Goal: Task Accomplishment & Management: Use online tool/utility

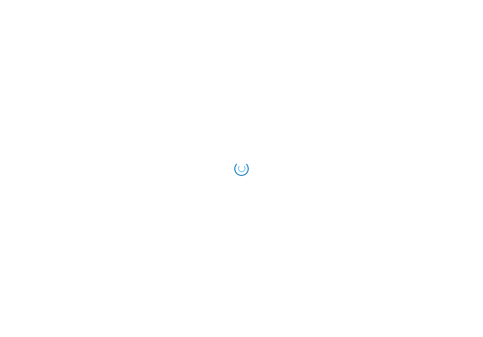
click at [419, 119] on html at bounding box center [241, 168] width 483 height 337
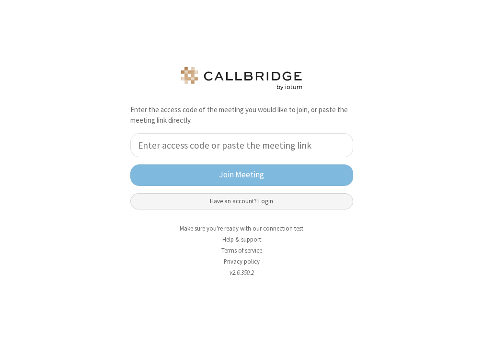
click at [230, 206] on button "Have an account? Login" at bounding box center [241, 201] width 223 height 16
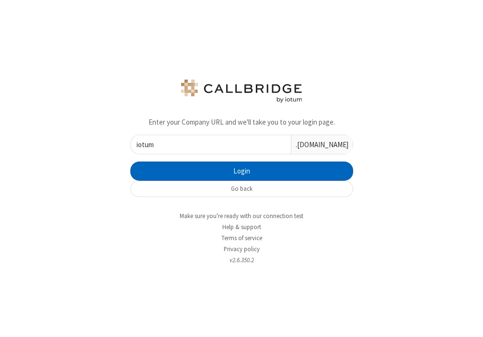
type input "iotum"
click at [213, 171] on button "Login" at bounding box center [241, 170] width 223 height 19
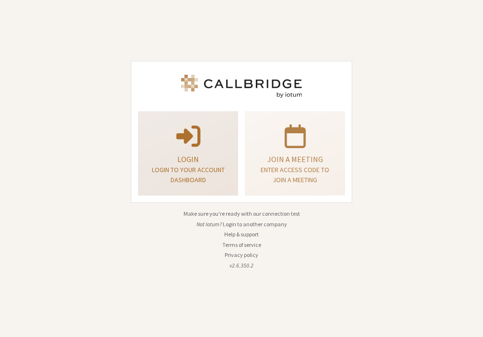
click at [207, 181] on p "Login to your account dashboard" at bounding box center [188, 175] width 76 height 20
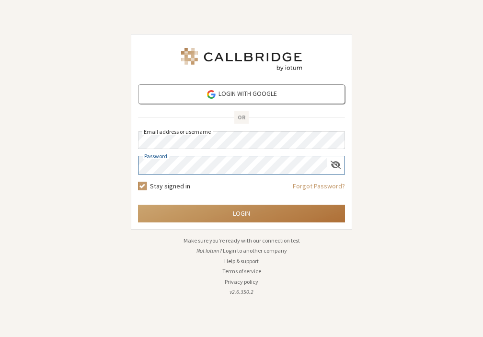
click at [251, 209] on button "Login" at bounding box center [241, 214] width 207 height 18
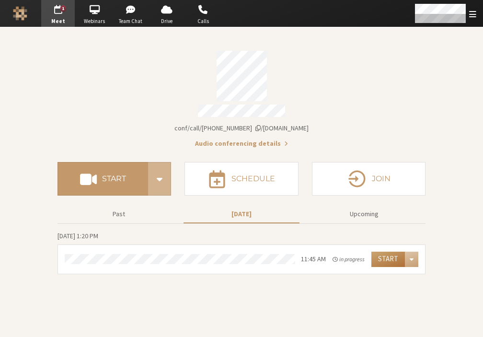
click at [383, 257] on button "Start" at bounding box center [388, 259] width 34 height 15
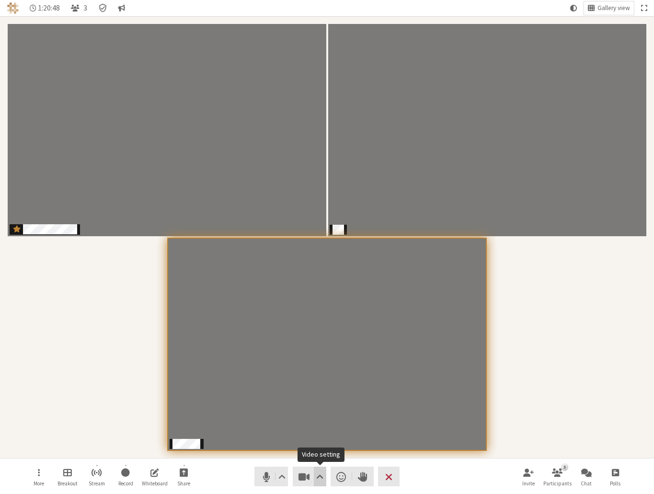
click at [319, 336] on span "Video setting" at bounding box center [319, 476] width 7 height 13
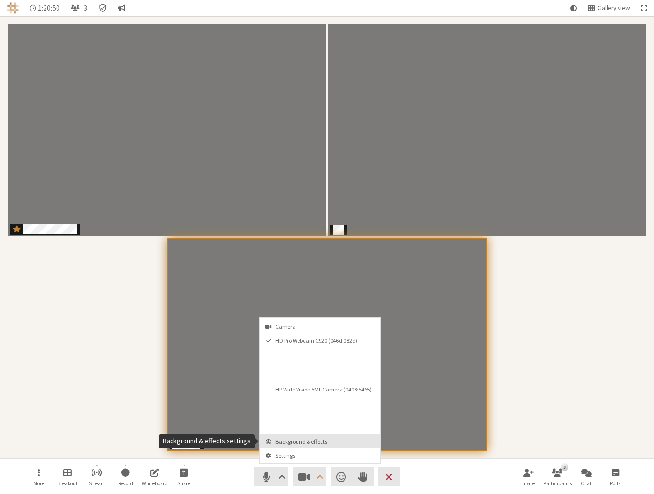
click at [309, 336] on span "Background & effects" at bounding box center [325, 441] width 101 height 6
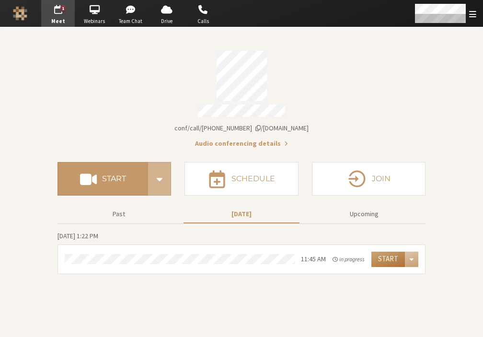
click at [385, 255] on button "Start" at bounding box center [388, 259] width 34 height 15
click at [395, 255] on button "Start" at bounding box center [388, 259] width 34 height 15
